Goal: Check status: Check status

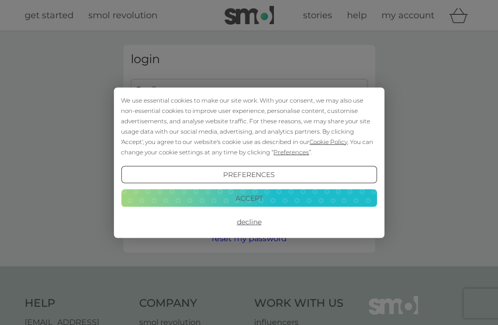
click at [255, 200] on button "Accept" at bounding box center [249, 198] width 256 height 18
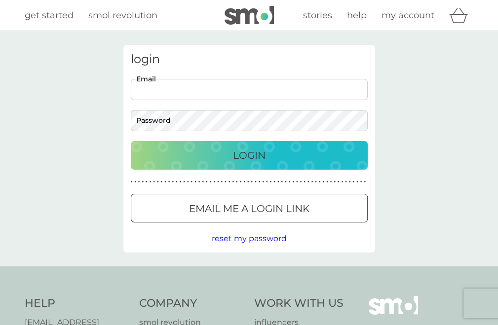
click at [198, 95] on input "Email" at bounding box center [249, 89] width 237 height 21
type input "[EMAIL_ADDRESS][DOMAIN_NAME]"
click at [237, 155] on p "Login" at bounding box center [249, 156] width 33 height 16
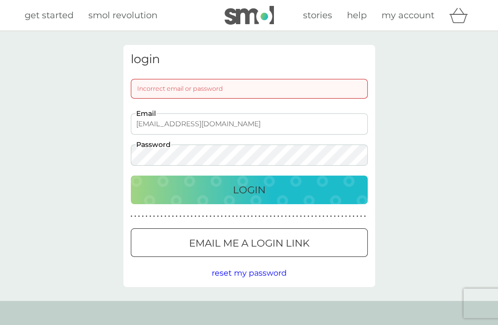
click at [171, 86] on div "Incorrect email or password" at bounding box center [249, 89] width 237 height 20
click at [118, 155] on div "login Incorrect email or password [EMAIL_ADDRESS][DOMAIN_NAME] Email Password L…" at bounding box center [249, 166] width 266 height 242
click at [131, 176] on button "Login" at bounding box center [249, 190] width 237 height 29
click at [206, 183] on div "Login" at bounding box center [249, 190] width 217 height 16
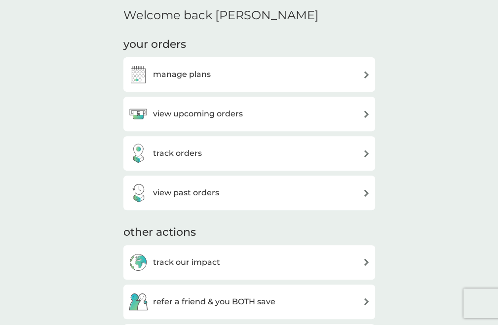
scroll to position [247, 0]
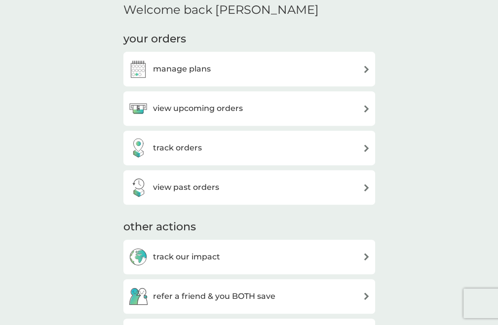
click at [189, 151] on h3 "track orders" at bounding box center [177, 148] width 49 height 13
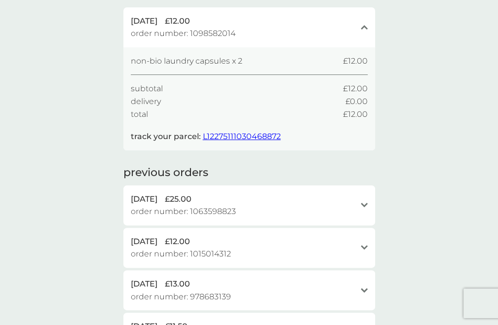
scroll to position [99, 0]
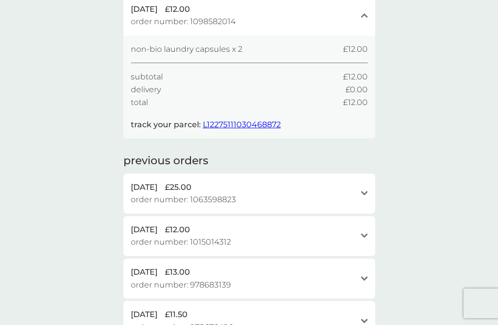
click at [222, 127] on span "L12275111030468872" at bounding box center [242, 124] width 78 height 9
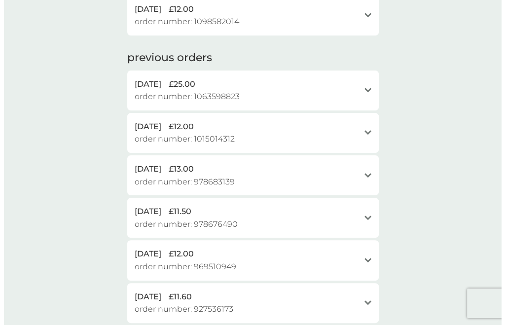
scroll to position [0, 0]
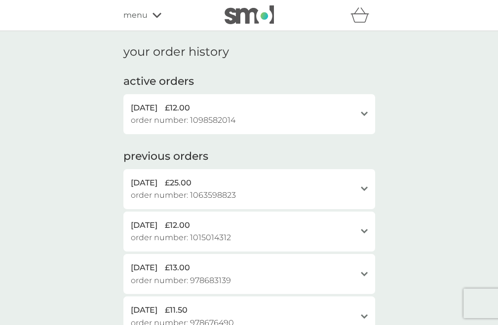
click at [134, 18] on span "menu" at bounding box center [135, 15] width 24 height 13
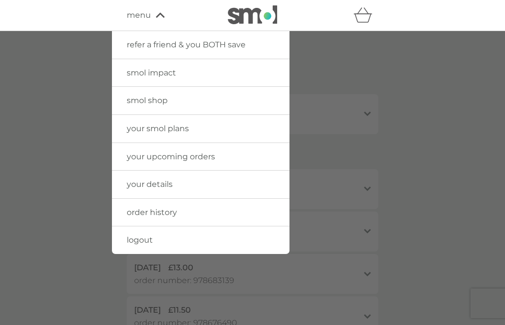
click at [133, 242] on span "logout" at bounding box center [140, 239] width 26 height 9
